Goal: Task Accomplishment & Management: Manage account settings

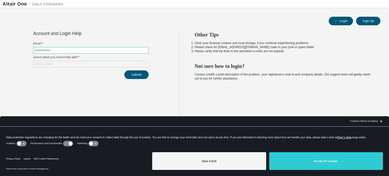
click at [73, 48] on span at bounding box center [90, 50] width 115 height 7
click at [75, 50] on input "text" at bounding box center [90, 50] width 113 height 4
type input "**********"
click at [57, 63] on div "Click to select" at bounding box center [90, 64] width 115 height 6
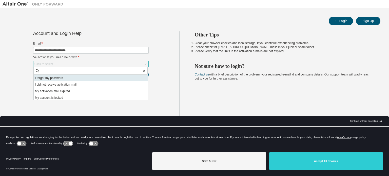
click at [62, 79] on li "I forgot my password" at bounding box center [91, 78] width 114 height 7
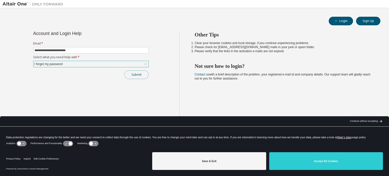
click at [131, 74] on button "Submit" at bounding box center [136, 74] width 24 height 9
click at [370, 120] on div "Continue without accepting" at bounding box center [364, 121] width 28 height 4
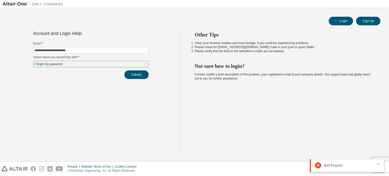
click at [73, 61] on div "I forgot my password" at bounding box center [90, 64] width 115 height 6
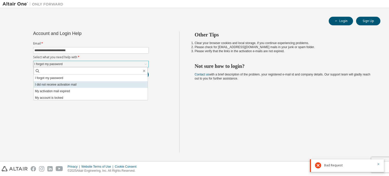
scroll to position [14, 0]
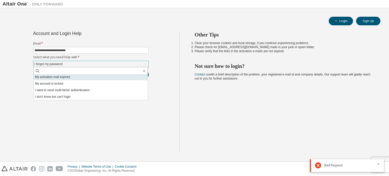
click at [67, 78] on li "My activation mail expired" at bounding box center [91, 77] width 114 height 7
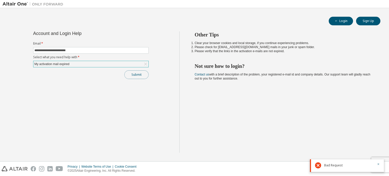
click at [134, 74] on button "Submit" at bounding box center [136, 74] width 24 height 9
click at [329, 164] on span "Bad Request" at bounding box center [333, 165] width 18 height 4
click at [240, 92] on div "Other Tips Clear your browser cookies and local storage, if you continue experi…" at bounding box center [282, 91] width 207 height 121
